Goal: Information Seeking & Learning: Check status

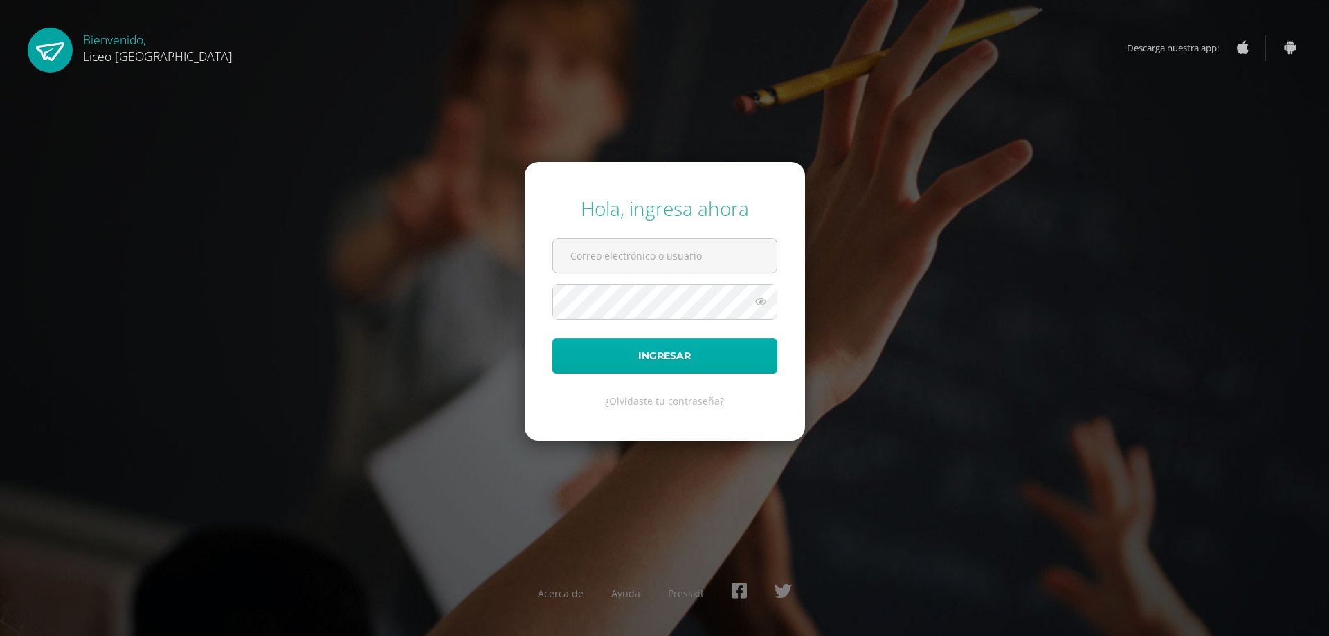
type input "[EMAIL_ADDRESS][DOMAIN_NAME]"
click at [611, 352] on button "Ingresar" at bounding box center [664, 356] width 225 height 35
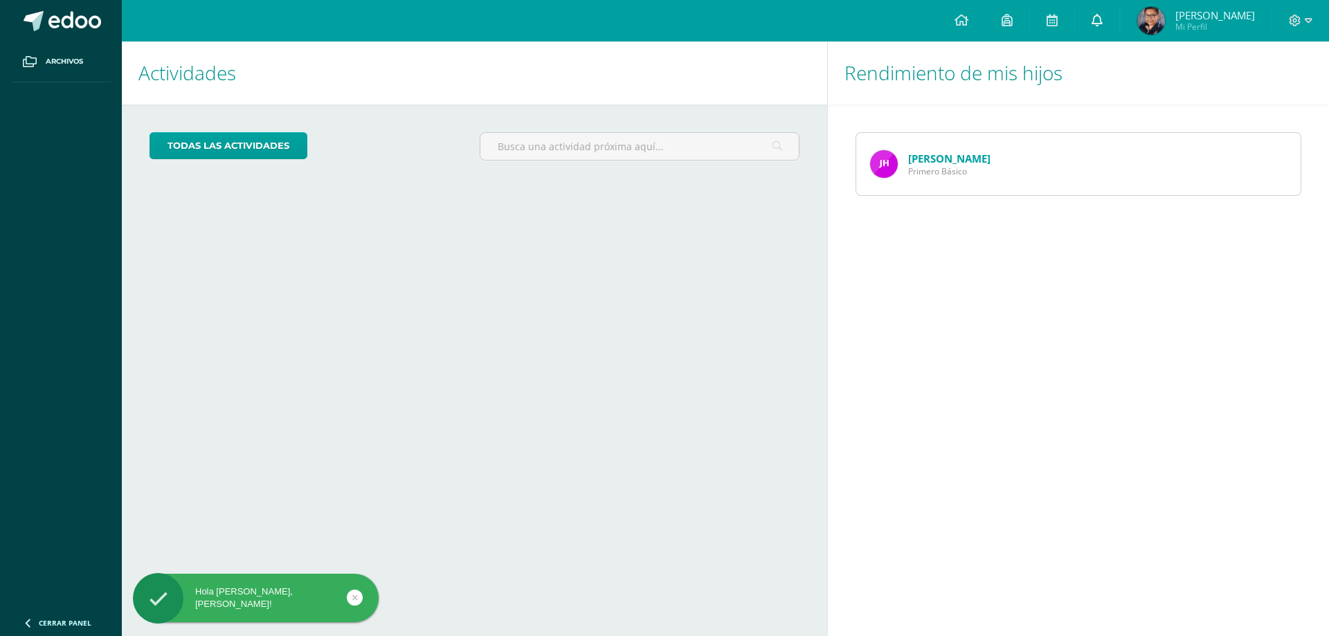
click at [1095, 22] on icon at bounding box center [1097, 20] width 11 height 12
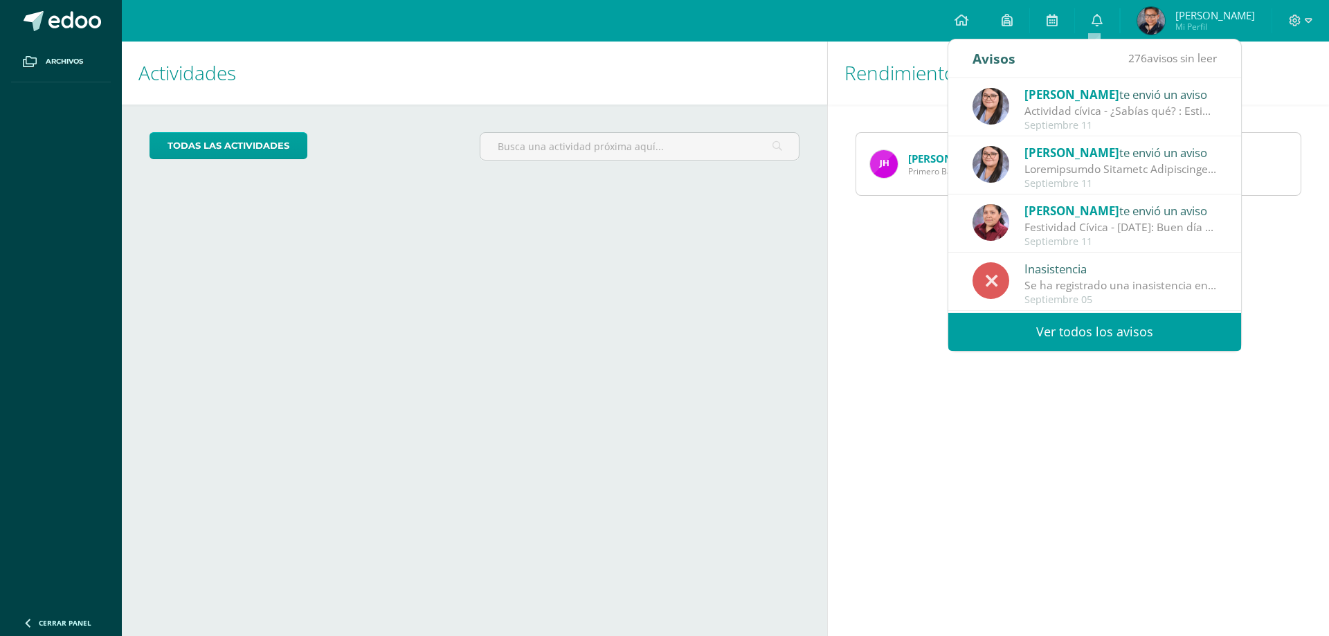
click at [1111, 98] on span "[PERSON_NAME]" at bounding box center [1072, 95] width 95 height 16
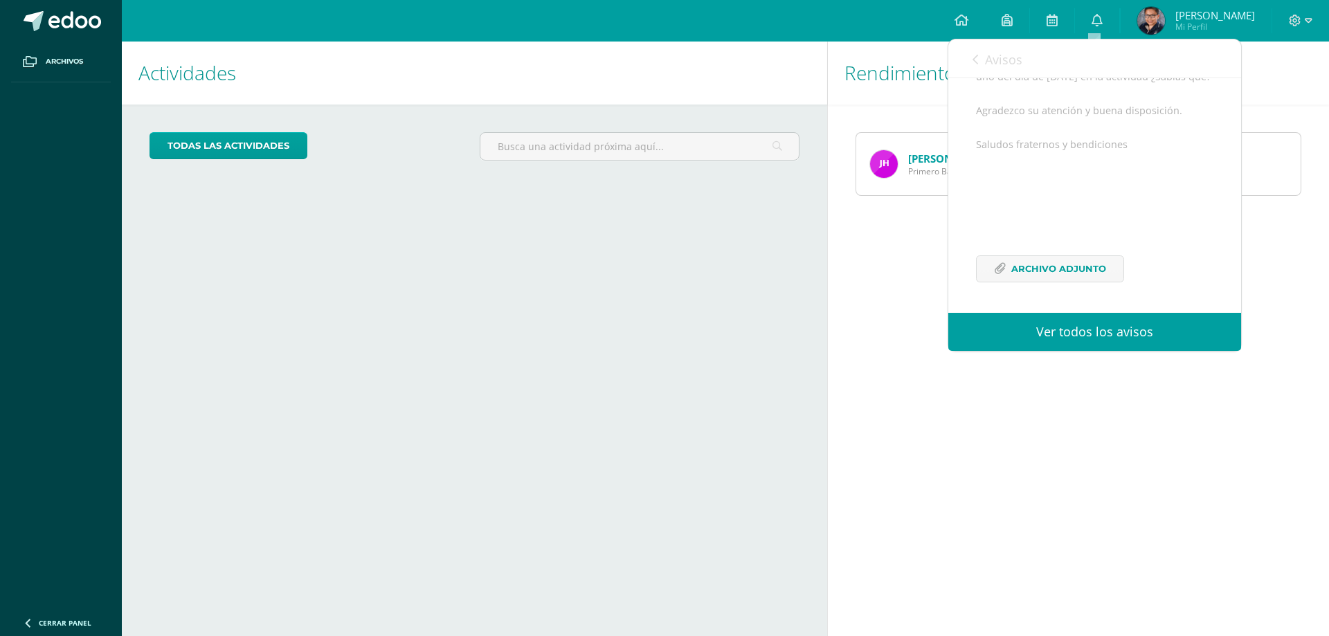
scroll to position [265, 0]
click at [1058, 258] on span "Archivo Adjunto" at bounding box center [1058, 269] width 95 height 26
